Goal: Task Accomplishment & Management: Use online tool/utility

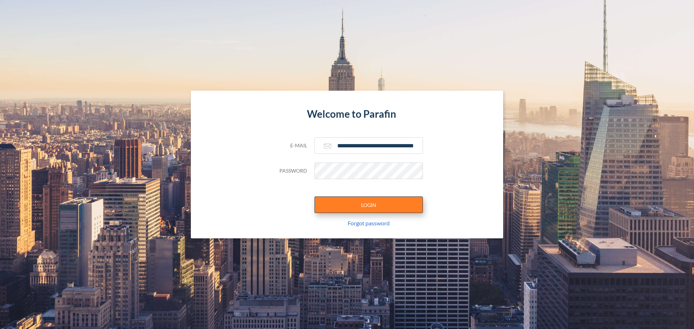
click at [357, 209] on button "LOGIN" at bounding box center [368, 204] width 108 height 17
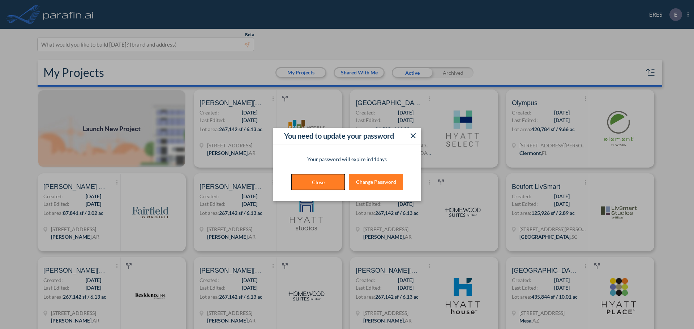
click at [337, 184] on button "Close" at bounding box center [318, 182] width 54 height 17
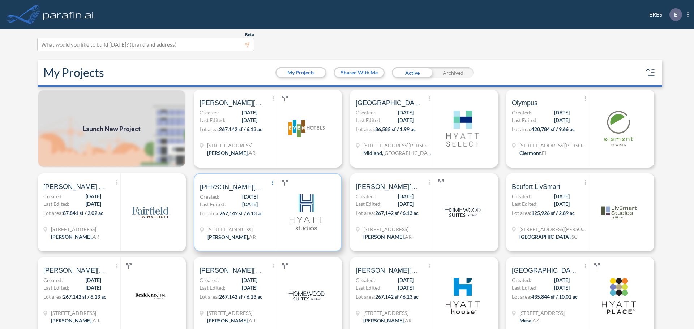
click at [272, 183] on icon at bounding box center [272, 183] width 1 height 4
click at [284, 195] on div "Archive" at bounding box center [306, 194] width 75 height 14
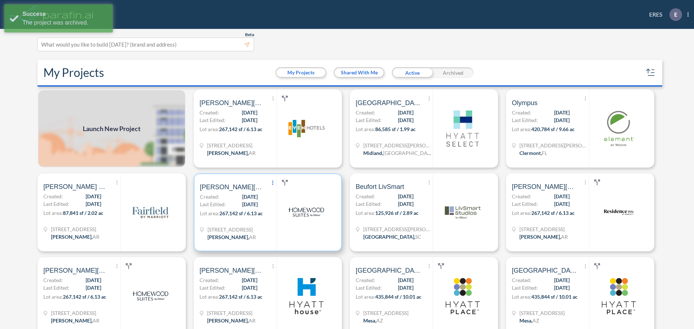
click at [273, 183] on span "Show More Created with sketchtool." at bounding box center [272, 183] width 7 height 11
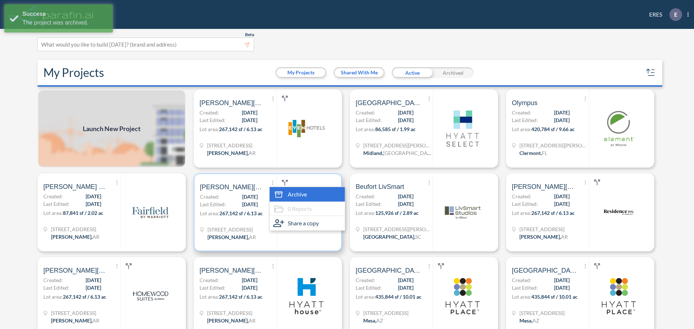
click at [275, 193] on icon at bounding box center [278, 193] width 7 height 0
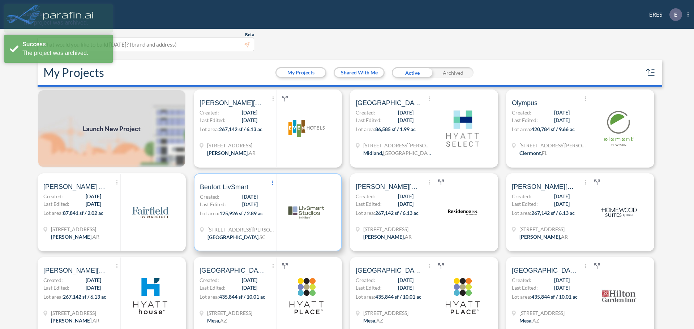
click at [272, 182] on span "Show More Created with sketchtool." at bounding box center [272, 183] width 7 height 11
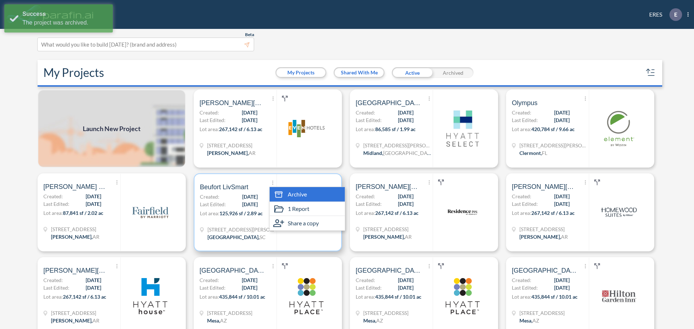
click at [271, 191] on div "Archive" at bounding box center [306, 194] width 75 height 14
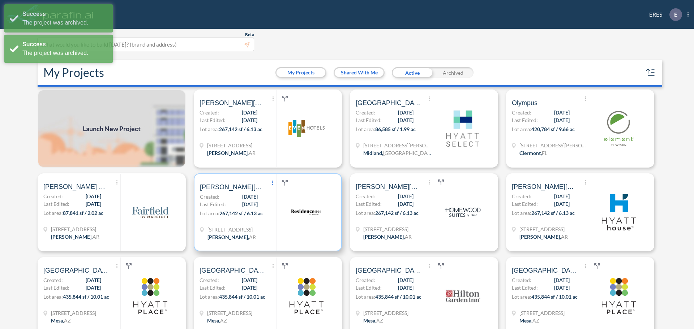
click at [271, 185] on span "Show More Created with sketchtool." at bounding box center [272, 183] width 7 height 11
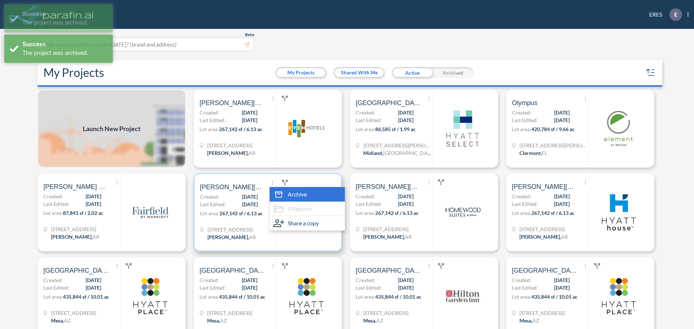
click at [275, 193] on icon at bounding box center [278, 194] width 11 height 11
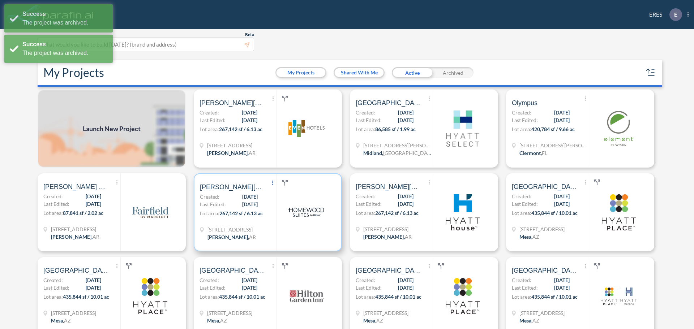
click at [272, 183] on icon at bounding box center [272, 183] width 1 height 4
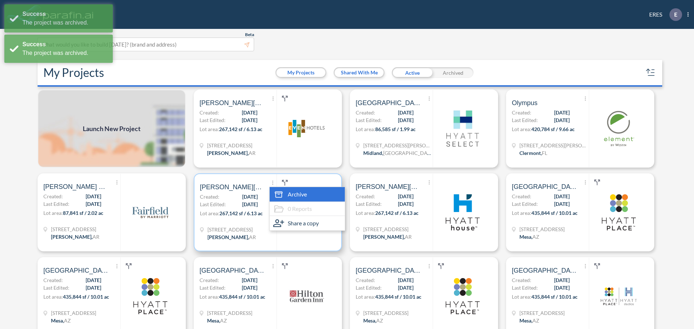
click at [269, 193] on div "Archive" at bounding box center [306, 194] width 75 height 14
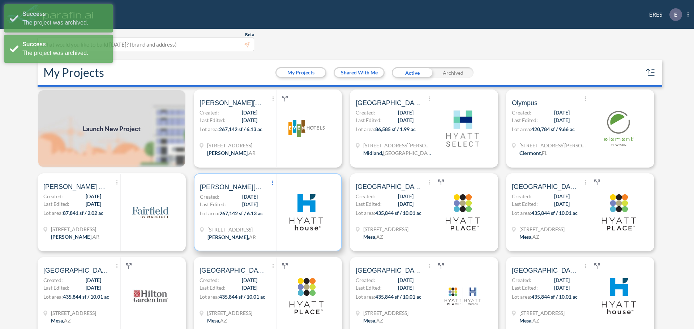
click at [272, 185] on span "Show More Created with sketchtool." at bounding box center [272, 183] width 7 height 11
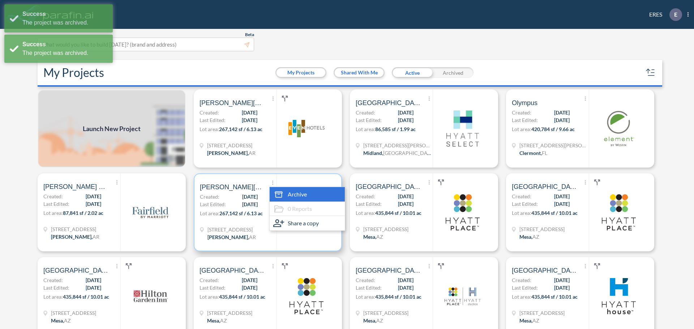
click at [273, 195] on icon at bounding box center [278, 194] width 11 height 11
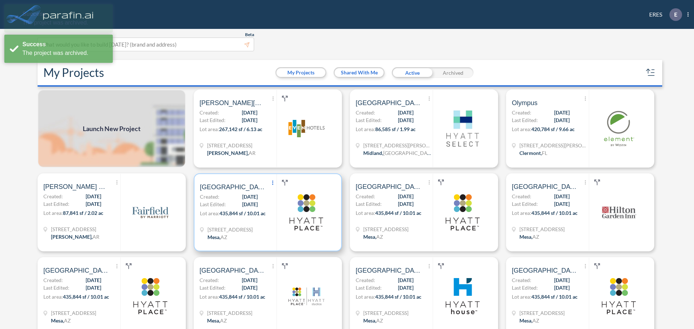
click at [270, 182] on span "Show More Created with sketchtool." at bounding box center [272, 183] width 7 height 11
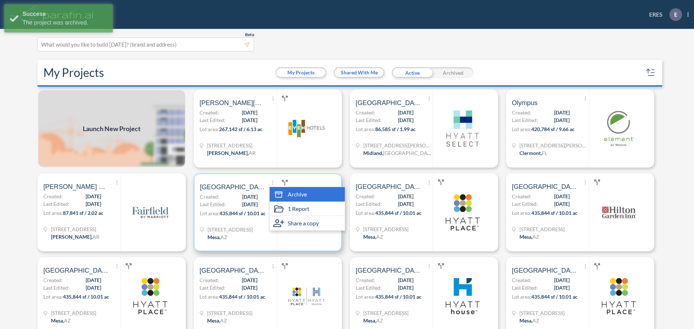
click at [273, 191] on icon at bounding box center [278, 194] width 11 height 11
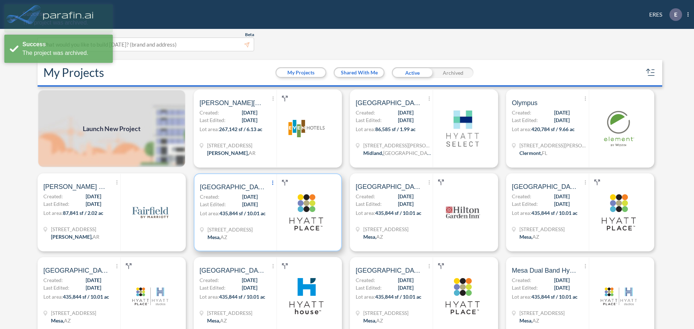
click at [272, 185] on icon at bounding box center [272, 183] width 1 height 4
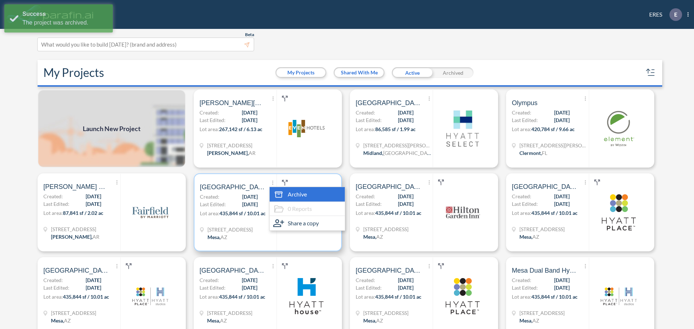
click at [276, 196] on icon at bounding box center [278, 194] width 11 height 11
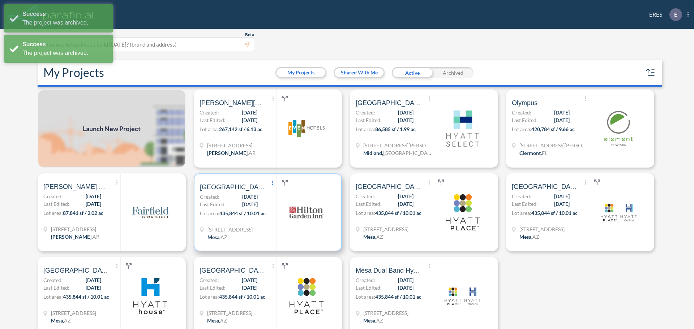
click at [272, 183] on icon "Show More Created with sketchtool." at bounding box center [272, 183] width 1 height 4
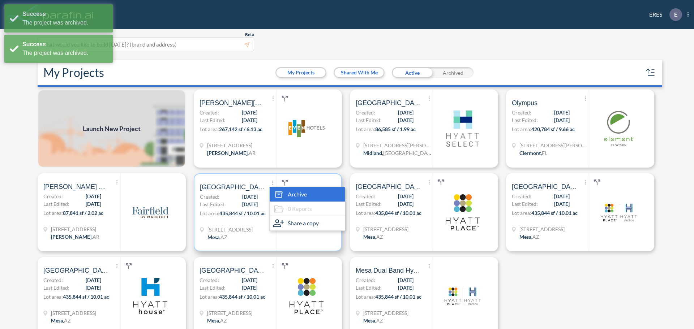
click at [273, 191] on icon at bounding box center [278, 194] width 11 height 11
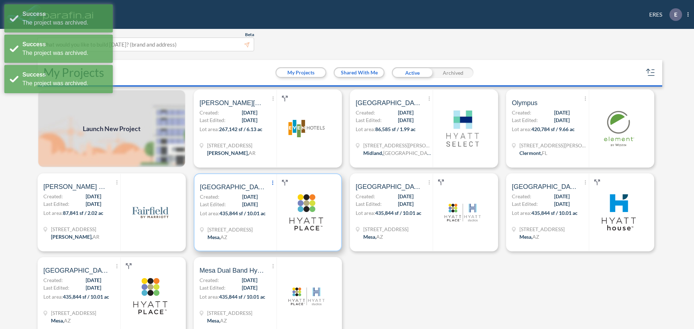
click at [272, 184] on icon "Show More Created with sketchtool." at bounding box center [272, 183] width 1 height 4
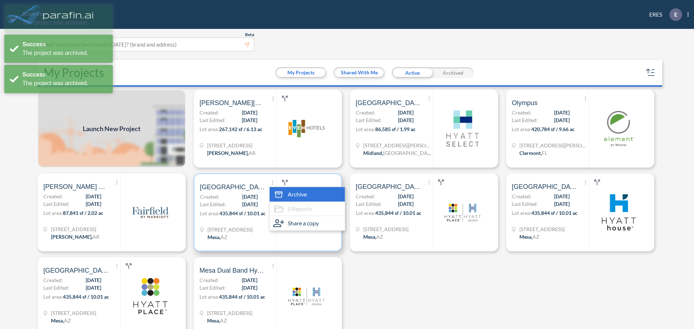
click at [275, 191] on icon at bounding box center [278, 194] width 11 height 11
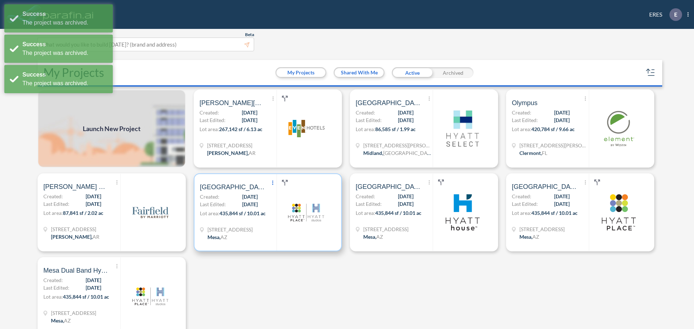
click at [272, 183] on icon at bounding box center [272, 183] width 1 height 4
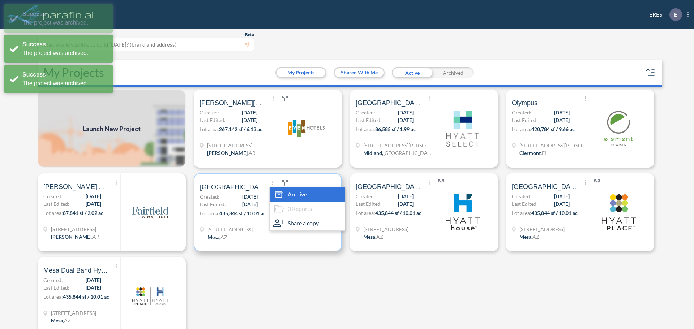
click at [275, 194] on icon at bounding box center [278, 194] width 11 height 11
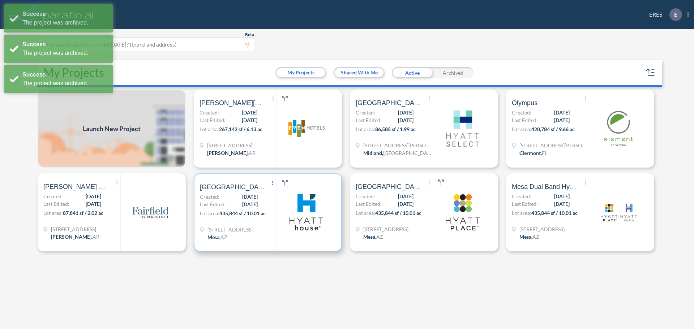
click at [275, 181] on span "Show More Created with sketchtool." at bounding box center [272, 183] width 7 height 11
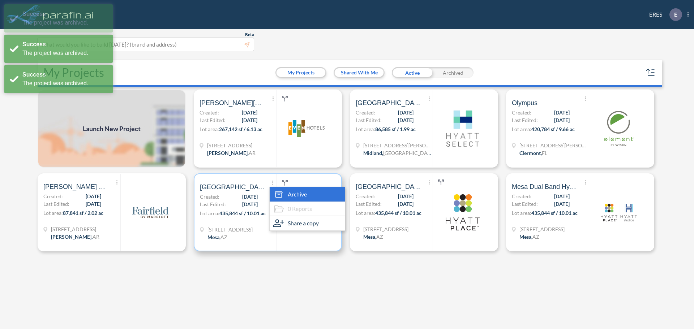
click at [281, 193] on icon at bounding box center [278, 193] width 7 height 0
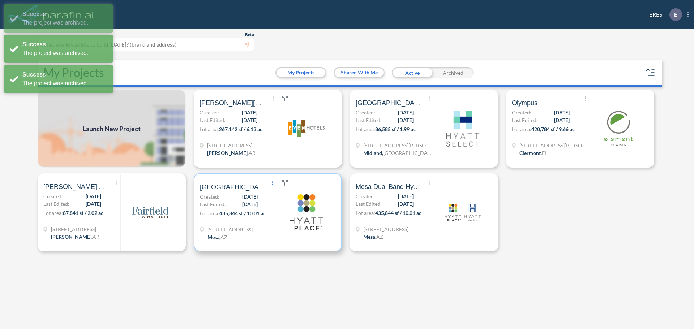
click at [271, 183] on span "Show More Created with sketchtool." at bounding box center [272, 183] width 7 height 11
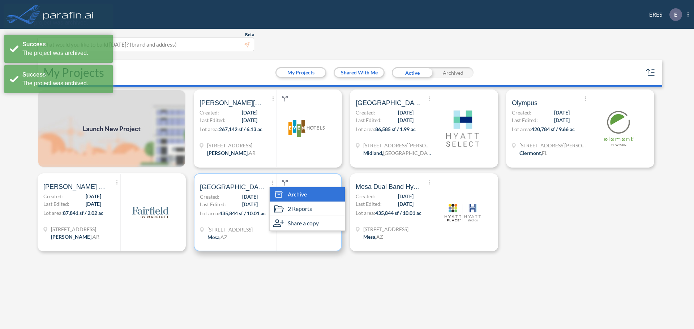
click at [276, 192] on icon at bounding box center [278, 193] width 7 height 2
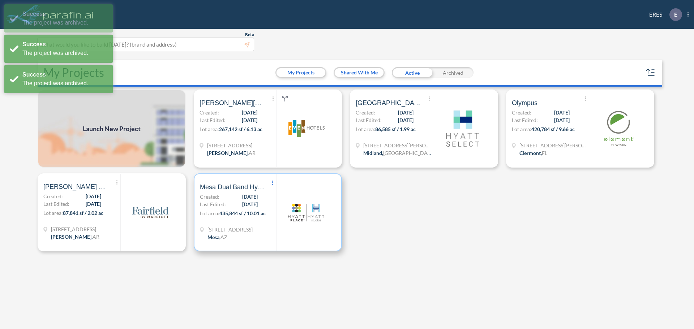
click at [273, 184] on span "Show More Created with sketchtool." at bounding box center [272, 183] width 7 height 11
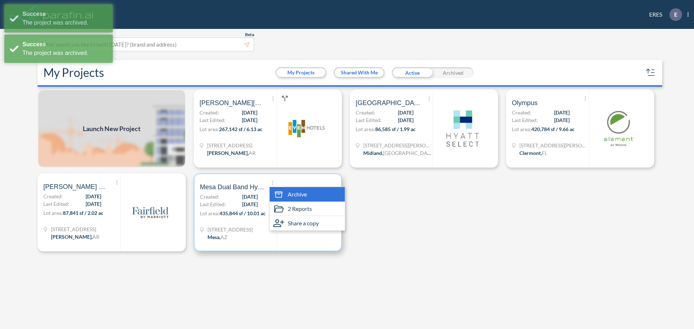
click at [278, 196] on icon at bounding box center [278, 194] width 11 height 11
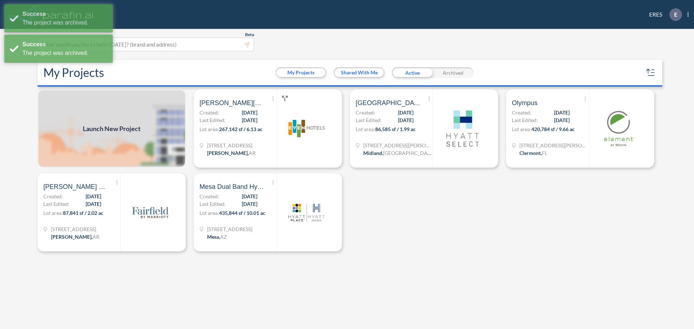
click at [457, 251] on div "Launch New Project Show More Created with sketchtool. Archive 2 Reports Share a…" at bounding box center [347, 210] width 624 height 241
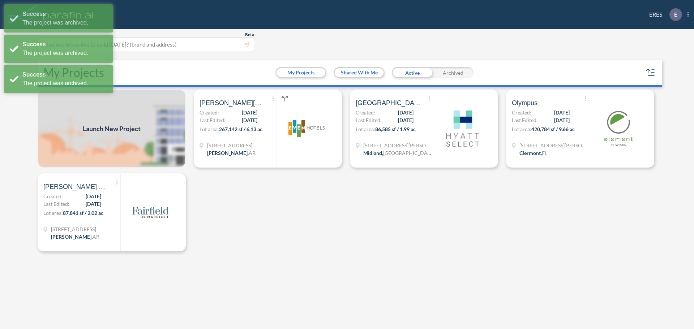
click at [310, 43] on div "Beta This experimental feature is still in beta. Help improve this by reporting…" at bounding box center [343, 45] width 613 height 14
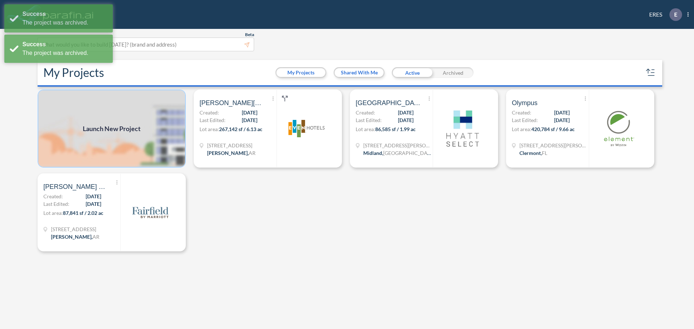
click at [146, 132] on img at bounding box center [112, 129] width 148 height 78
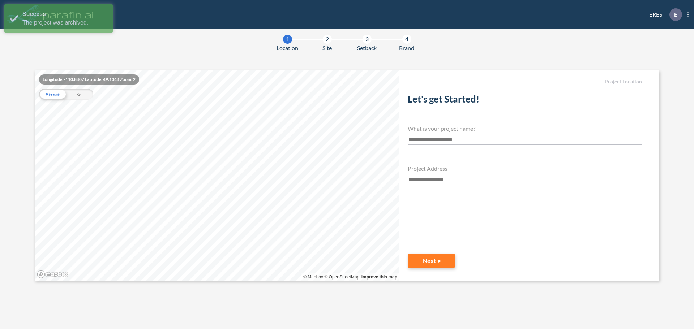
click at [454, 137] on input "text" at bounding box center [524, 140] width 234 height 10
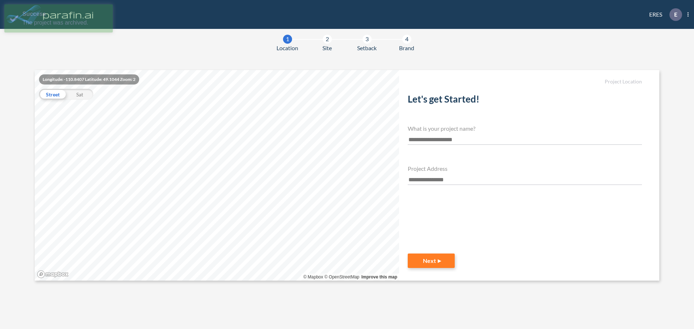
click at [453, 138] on input "text" at bounding box center [524, 140] width 234 height 10
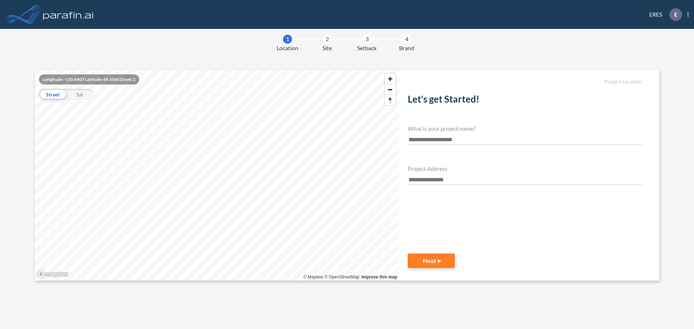
click at [487, 137] on input "text" at bounding box center [524, 140] width 234 height 10
click at [391, 139] on section "**********" at bounding box center [347, 175] width 624 height 211
type input "*"
type input "**********"
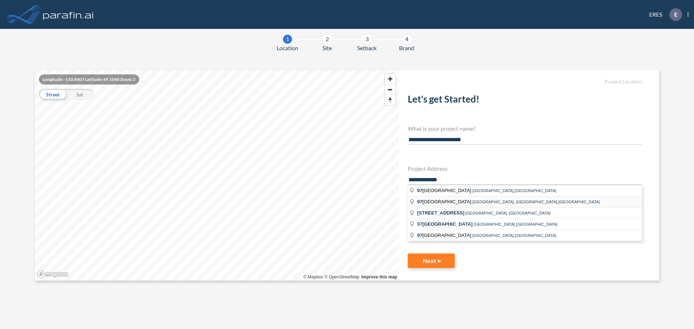
click at [497, 202] on span "North River Road, Venice,FL" at bounding box center [536, 202] width 128 height 4
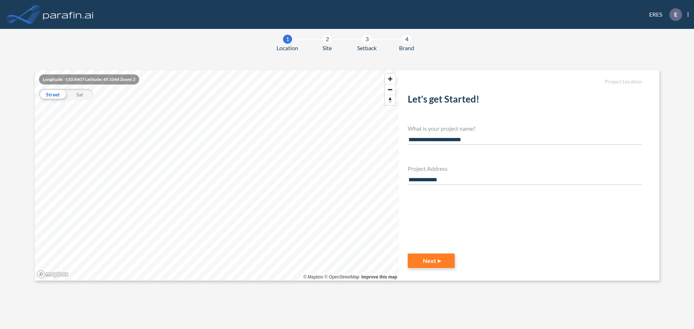
type input "**********"
click at [442, 258] on button "Next" at bounding box center [430, 261] width 47 height 14
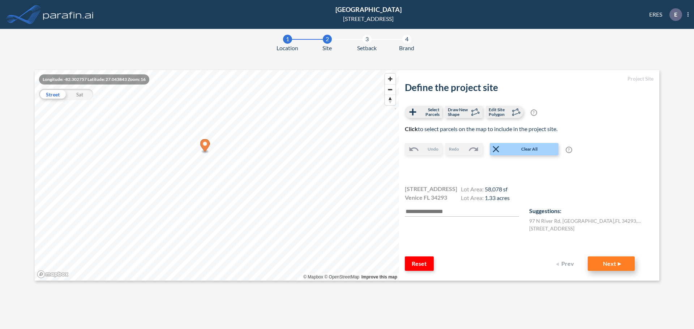
click at [600, 260] on button "Next" at bounding box center [610, 263] width 47 height 14
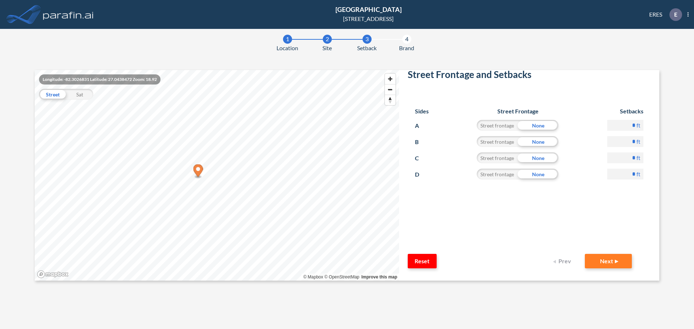
scroll to position [36, 0]
click at [611, 269] on form "Project Site Street Frontage and Setbacks Sides Street Frontage Setbacks A Stre…" at bounding box center [529, 175] width 260 height 211
click at [608, 260] on button "Next" at bounding box center [607, 261] width 47 height 14
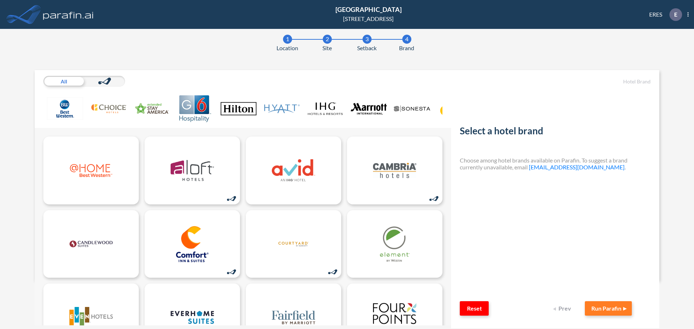
click at [243, 107] on img at bounding box center [238, 108] width 36 height 27
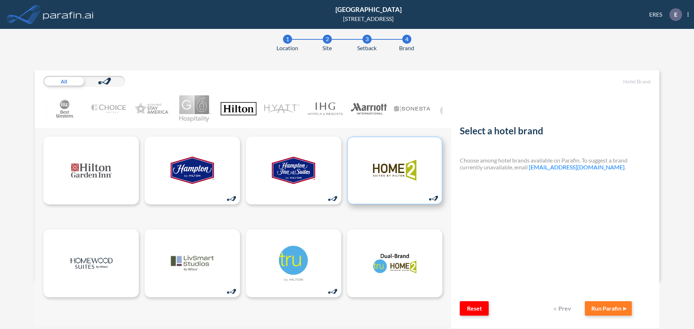
click at [389, 189] on img at bounding box center [394, 170] width 43 height 36
click at [610, 310] on button "Run Parafin" at bounding box center [607, 308] width 47 height 14
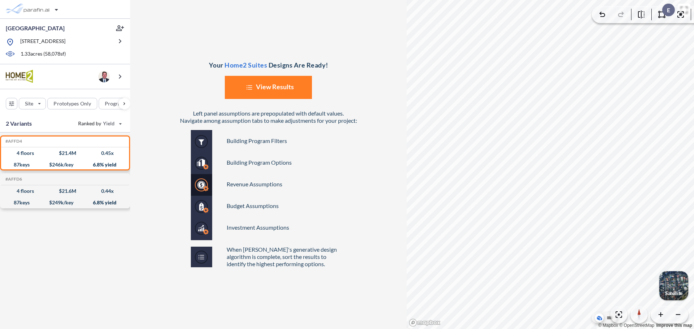
click at [277, 89] on button "List Created with Sketch. View Results" at bounding box center [268, 87] width 87 height 23
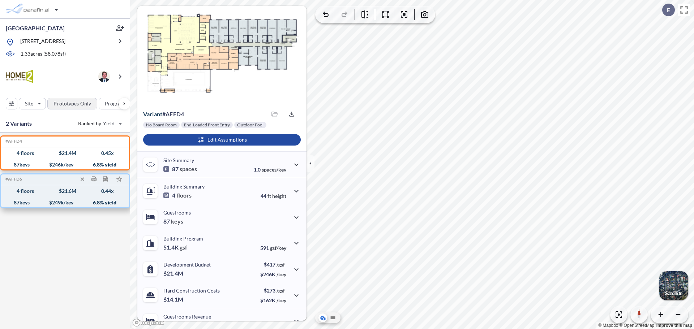
click at [79, 105] on div "button" at bounding box center [72, 103] width 49 height 11
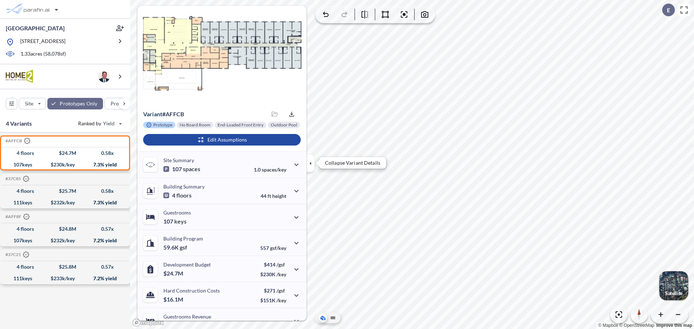
click at [310, 163] on icon "button" at bounding box center [310, 162] width 2 height 3
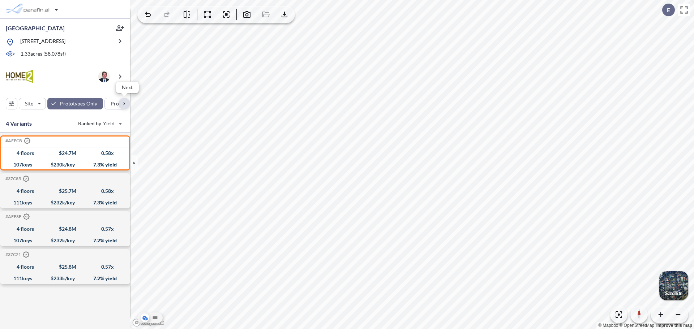
click at [123, 107] on div "button" at bounding box center [124, 104] width 12 height 12
click at [285, 14] on icon "button" at bounding box center [284, 14] width 9 height 9
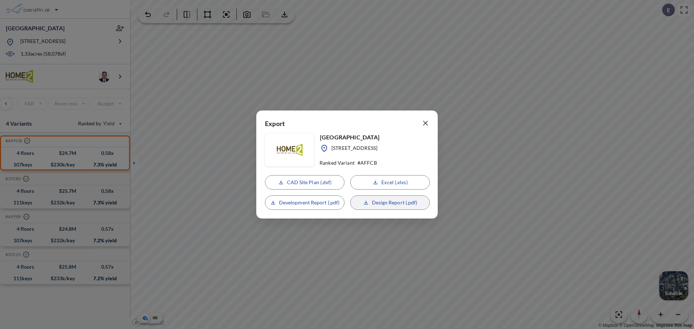
click at [371, 206] on button "Design Report (.pdf)" at bounding box center [389, 202] width 79 height 14
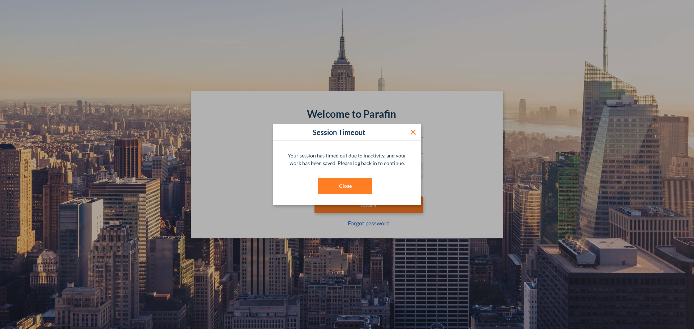
type input "**********"
click at [412, 129] on icon at bounding box center [413, 132] width 9 height 9
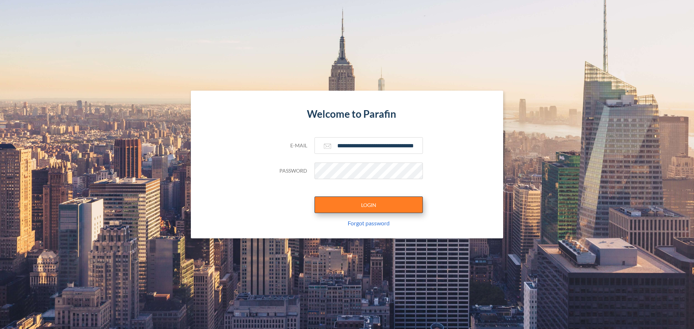
click at [372, 208] on button "LOGIN" at bounding box center [368, 204] width 108 height 17
type input "**********"
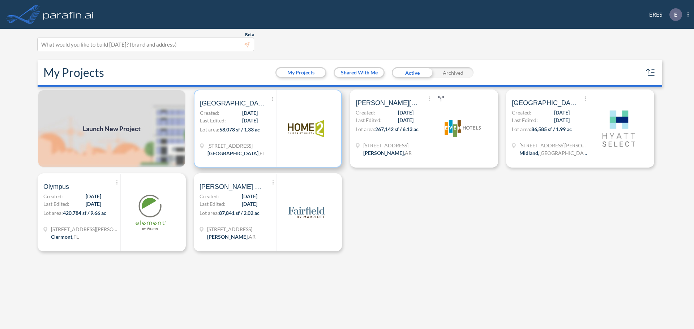
click at [262, 122] on div "Show More Created with sketchtool. Archive Reports Share a copy [GEOGRAPHIC_DAT…" at bounding box center [238, 128] width 77 height 77
